Goal: Use online tool/utility: Utilize a website feature to perform a specific function

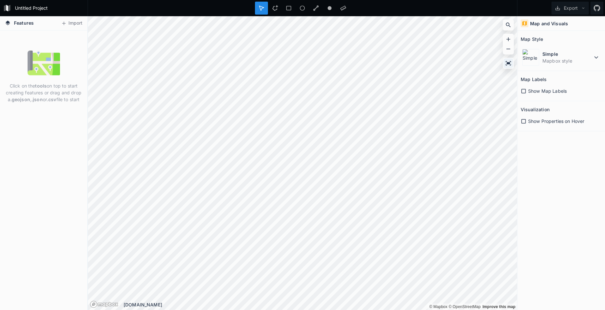
click at [509, 63] on icon at bounding box center [509, 63] width 6 height 4
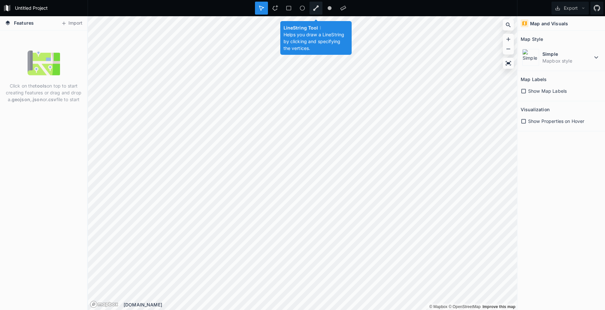
click at [316, 8] on icon at bounding box center [316, 8] width 6 height 6
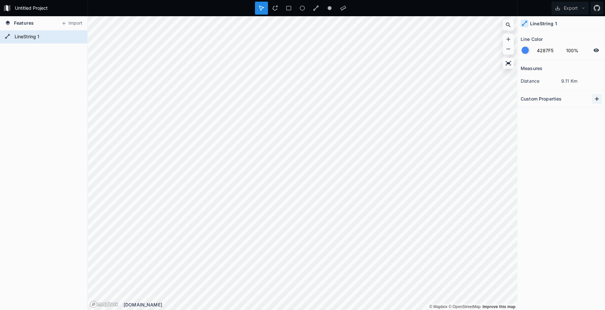
click at [597, 99] on icon at bounding box center [597, 99] width 6 height 6
click at [585, 8] on icon at bounding box center [583, 8] width 5 height 5
click at [557, 164] on div "Measures distance 9.11 Km Custom Properties property 1" at bounding box center [562, 169] width 88 height 218
click at [597, 51] on icon at bounding box center [597, 50] width 6 height 4
click at [597, 51] on icon at bounding box center [596, 50] width 5 height 5
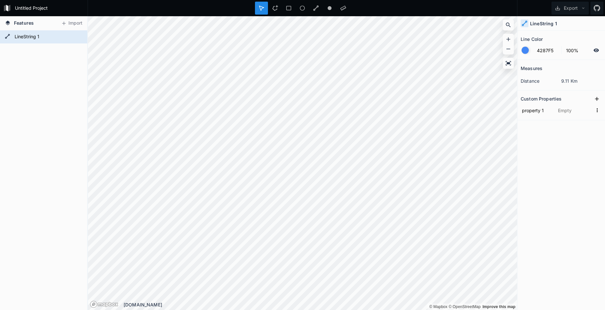
click at [526, 51] on div at bounding box center [525, 50] width 7 height 7
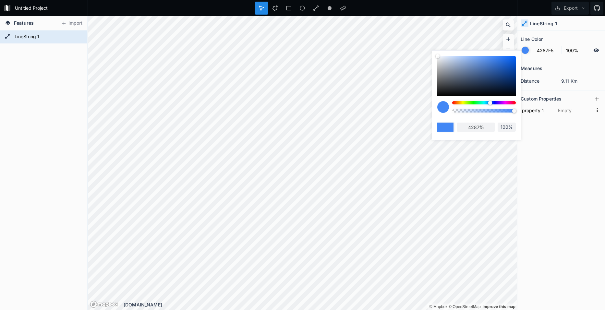
click at [526, 51] on div at bounding box center [525, 50] width 7 height 7
click at [551, 96] on h2 "Custom Properties" at bounding box center [541, 99] width 41 height 10
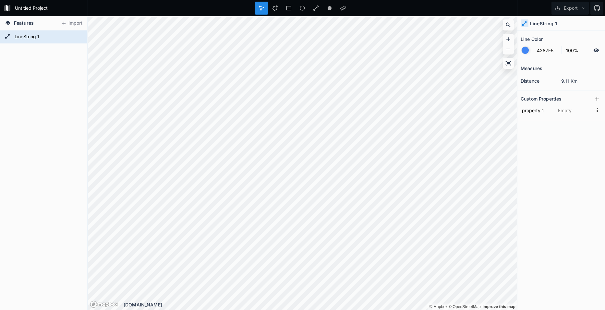
drag, startPoint x: 551, startPoint y: 96, endPoint x: 547, endPoint y: 20, distance: 75.7
click at [547, 20] on h4 "LineString 1" at bounding box center [543, 23] width 27 height 7
click at [552, 23] on h4 "LineString 1" at bounding box center [543, 23] width 27 height 7
click at [558, 23] on div "LineString 1" at bounding box center [562, 23] width 88 height 15
click at [555, 24] on h4 "LineString 1" at bounding box center [543, 23] width 27 height 7
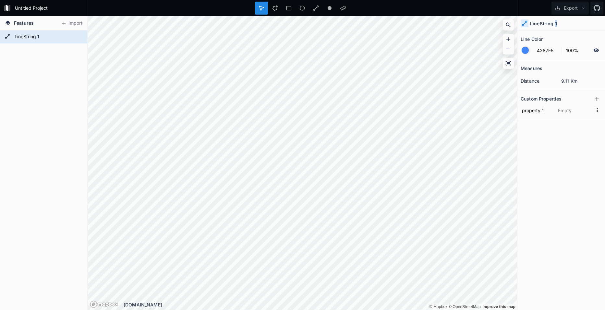
click at [556, 23] on h4 "LineString 1" at bounding box center [543, 23] width 27 height 7
drag, startPoint x: 556, startPoint y: 23, endPoint x: 543, endPoint y: 24, distance: 13.0
click at [543, 24] on h4 "LineString 1" at bounding box center [543, 23] width 27 height 7
click at [524, 24] on icon at bounding box center [525, 24] width 6 height 6
drag, startPoint x: 531, startPoint y: 23, endPoint x: 562, endPoint y: 25, distance: 30.6
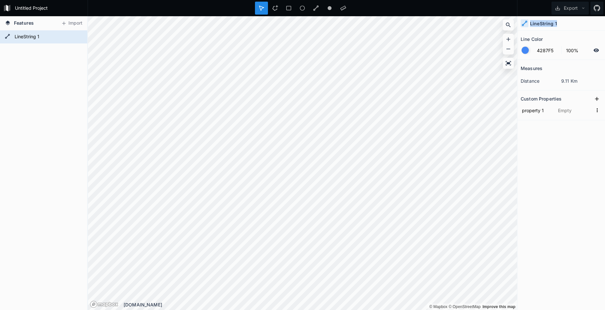
click at [562, 25] on div "LineString 1" at bounding box center [562, 23] width 88 height 15
drag, startPoint x: 562, startPoint y: 25, endPoint x: 553, endPoint y: 24, distance: 8.9
click at [553, 24] on h4 "LineString 1" at bounding box center [543, 23] width 27 height 7
click at [565, 24] on div "LineString 1" at bounding box center [562, 23] width 88 height 15
click at [562, 111] on input "text" at bounding box center [575, 110] width 36 height 10
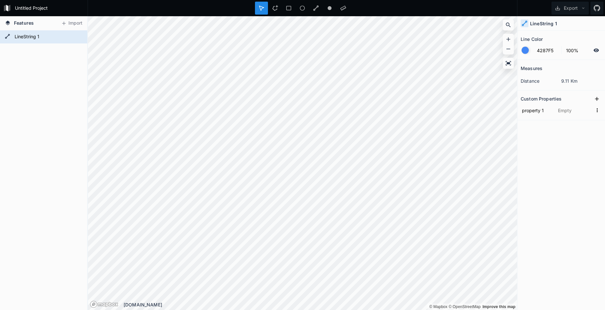
click at [549, 19] on div "LineString 1" at bounding box center [562, 23] width 88 height 15
drag, startPoint x: 549, startPoint y: 19, endPoint x: 542, endPoint y: 22, distance: 8.0
click at [542, 22] on h4 "LineString 1" at bounding box center [543, 23] width 27 height 7
click at [533, 111] on input "property 1" at bounding box center [537, 110] width 33 height 10
click at [546, 110] on input "property 1" at bounding box center [537, 110] width 33 height 10
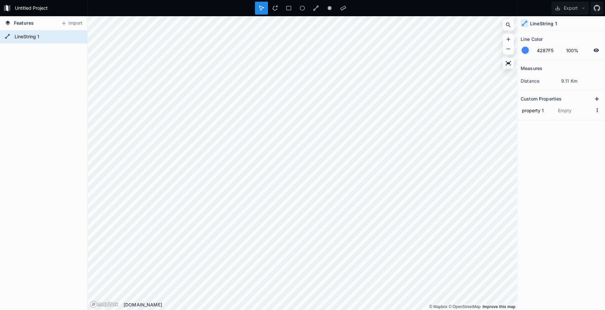
click at [551, 20] on div "LineString 1" at bounding box center [562, 23] width 88 height 15
click at [534, 110] on input "property 1" at bounding box center [537, 110] width 33 height 10
drag, startPoint x: 548, startPoint y: 109, endPoint x: 518, endPoint y: 118, distance: 32.0
click at [518, 115] on section "Custom Properties property 1" at bounding box center [562, 106] width 88 height 30
type input "routeName"
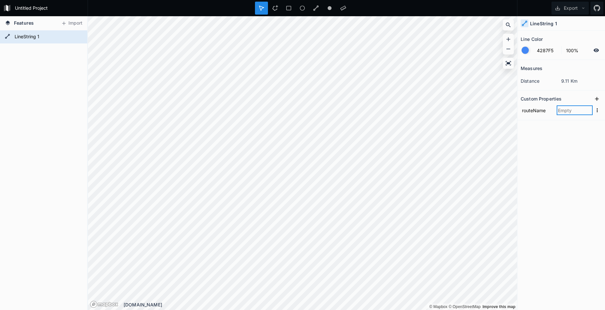
click at [569, 113] on input "text" at bounding box center [575, 110] width 36 height 10
click at [568, 112] on input "text" at bounding box center [575, 110] width 36 height 10
type input "Murfreesboro Pike"
click input "submit" at bounding box center [0, 0] width 0 height 0
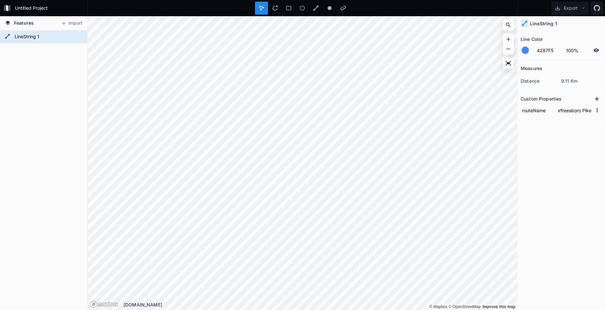
click at [574, 127] on div "Measures distance 9.11 Km Custom Properties routeName [GEOGRAPHIC_DATA]" at bounding box center [562, 169] width 88 height 218
click at [25, 24] on span "Features" at bounding box center [24, 22] width 20 height 7
click at [7, 23] on icon at bounding box center [8, 23] width 6 height 6
click at [23, 35] on form "LineString 1" at bounding box center [43, 37] width 61 height 10
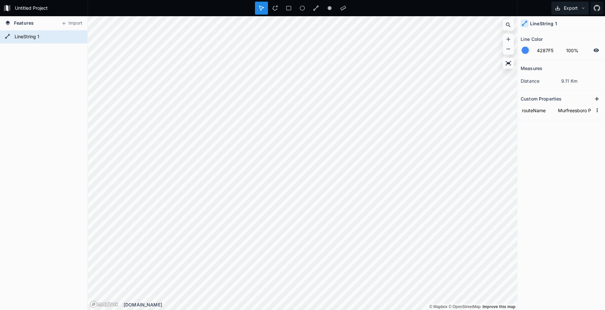
click at [584, 9] on icon at bounding box center [583, 8] width 5 height 5
click at [561, 38] on div "Export as .geojson" at bounding box center [569, 36] width 65 height 13
